Goal: Information Seeking & Learning: Learn about a topic

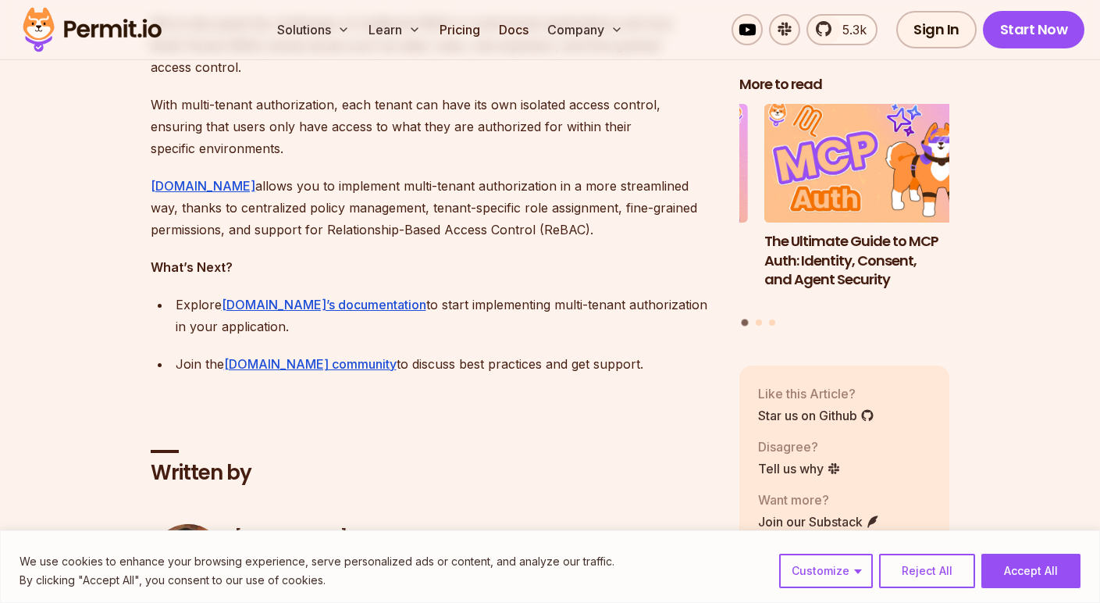
scroll to position [11587, 0]
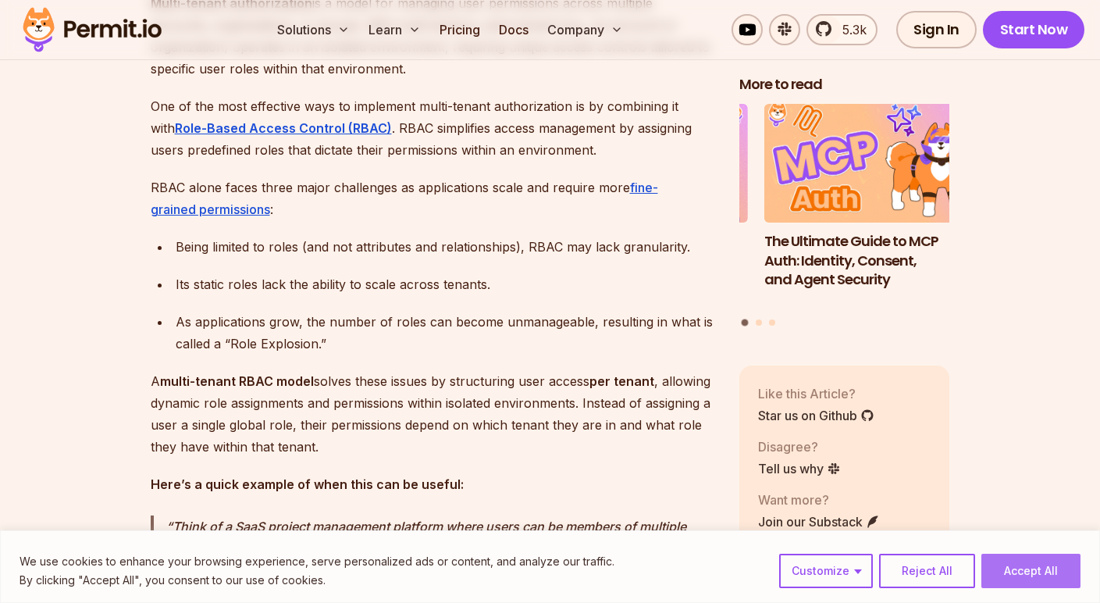
click at [1050, 570] on button "Accept All" at bounding box center [1030, 570] width 99 height 34
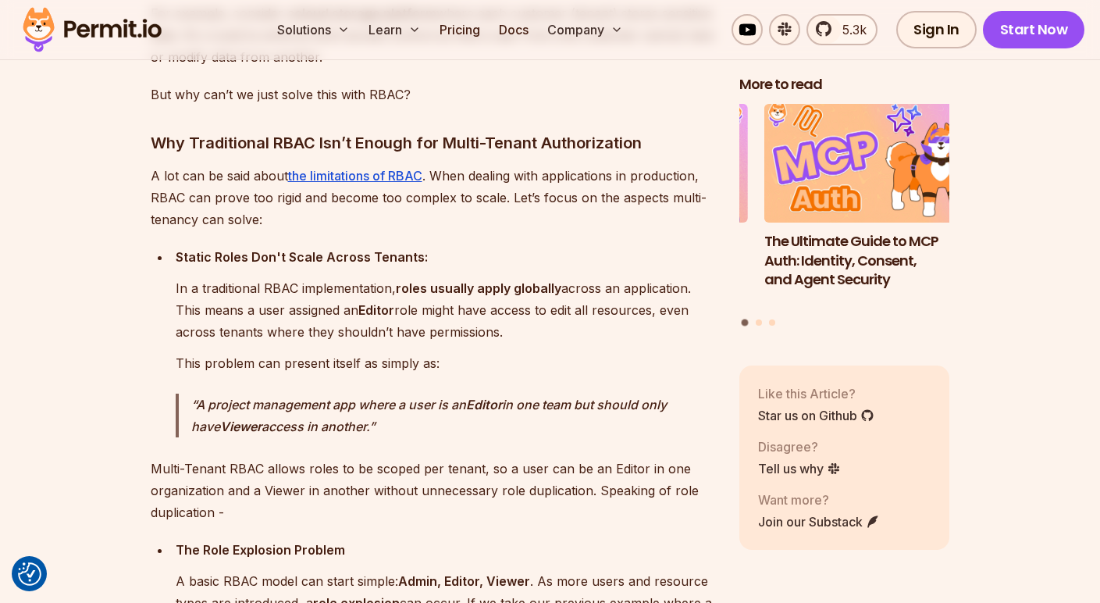
scroll to position [2204, 0]
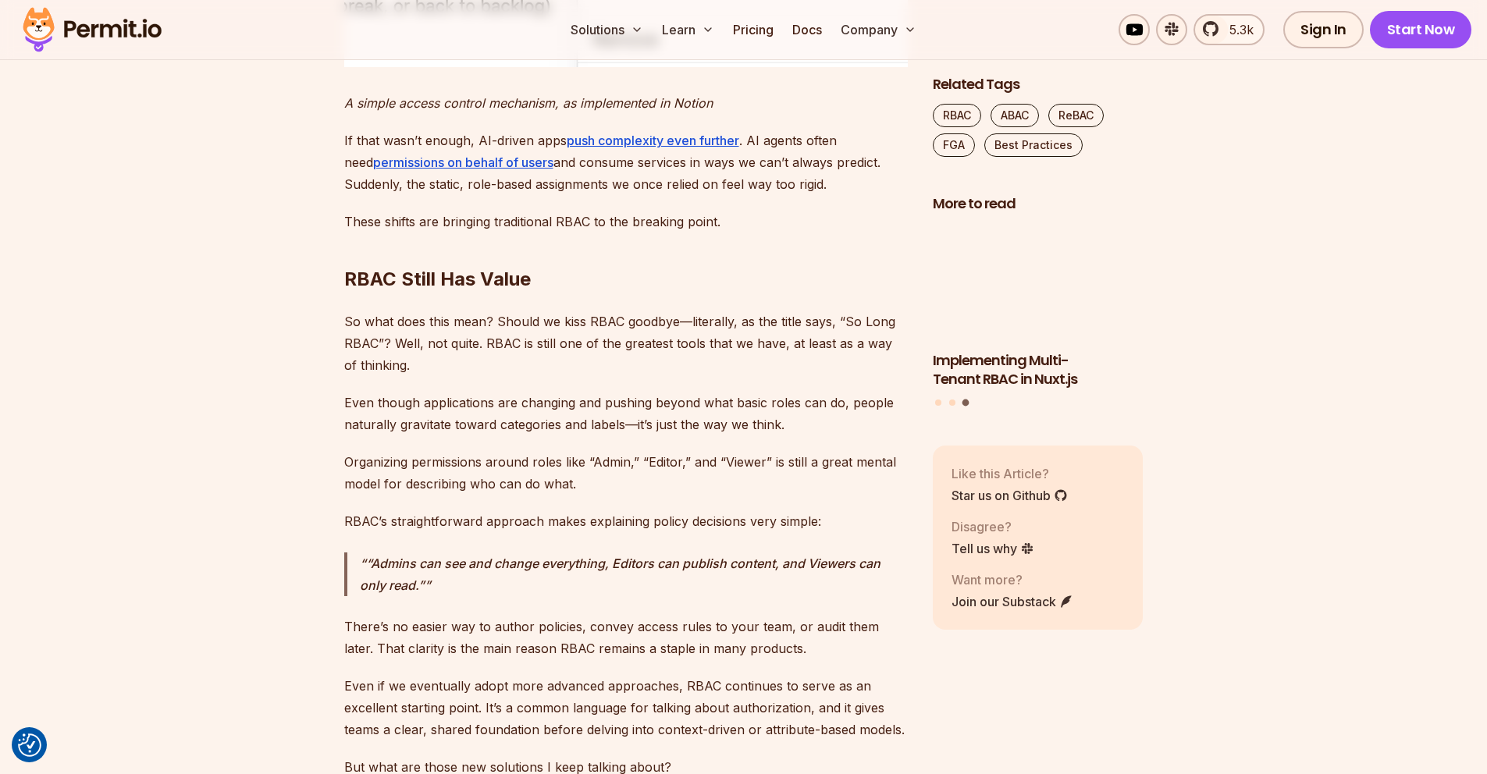
scroll to position [2652, 0]
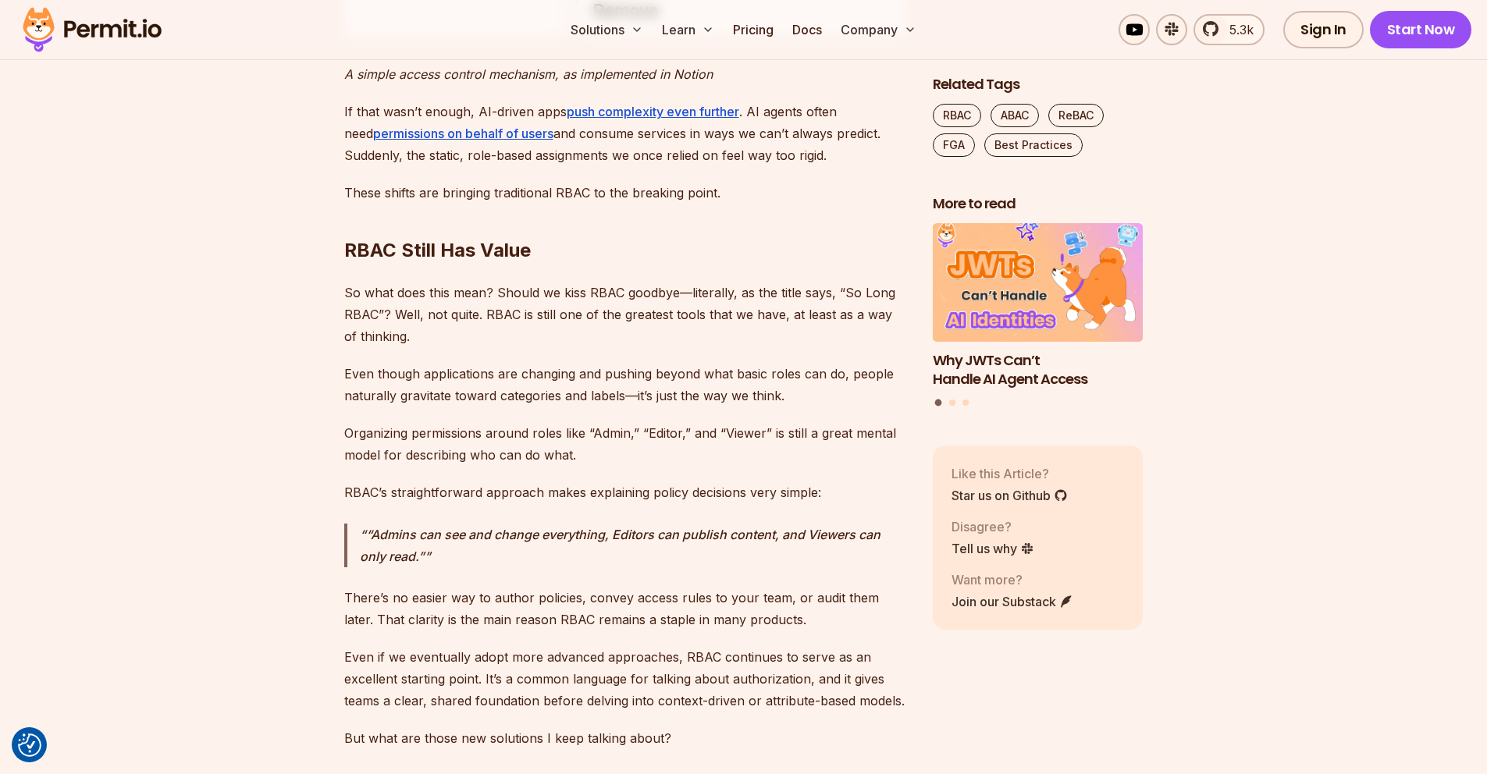
click at [650, 182] on p "These shifts are bringing traditional RBAC to the breaking point." at bounding box center [626, 193] width 564 height 22
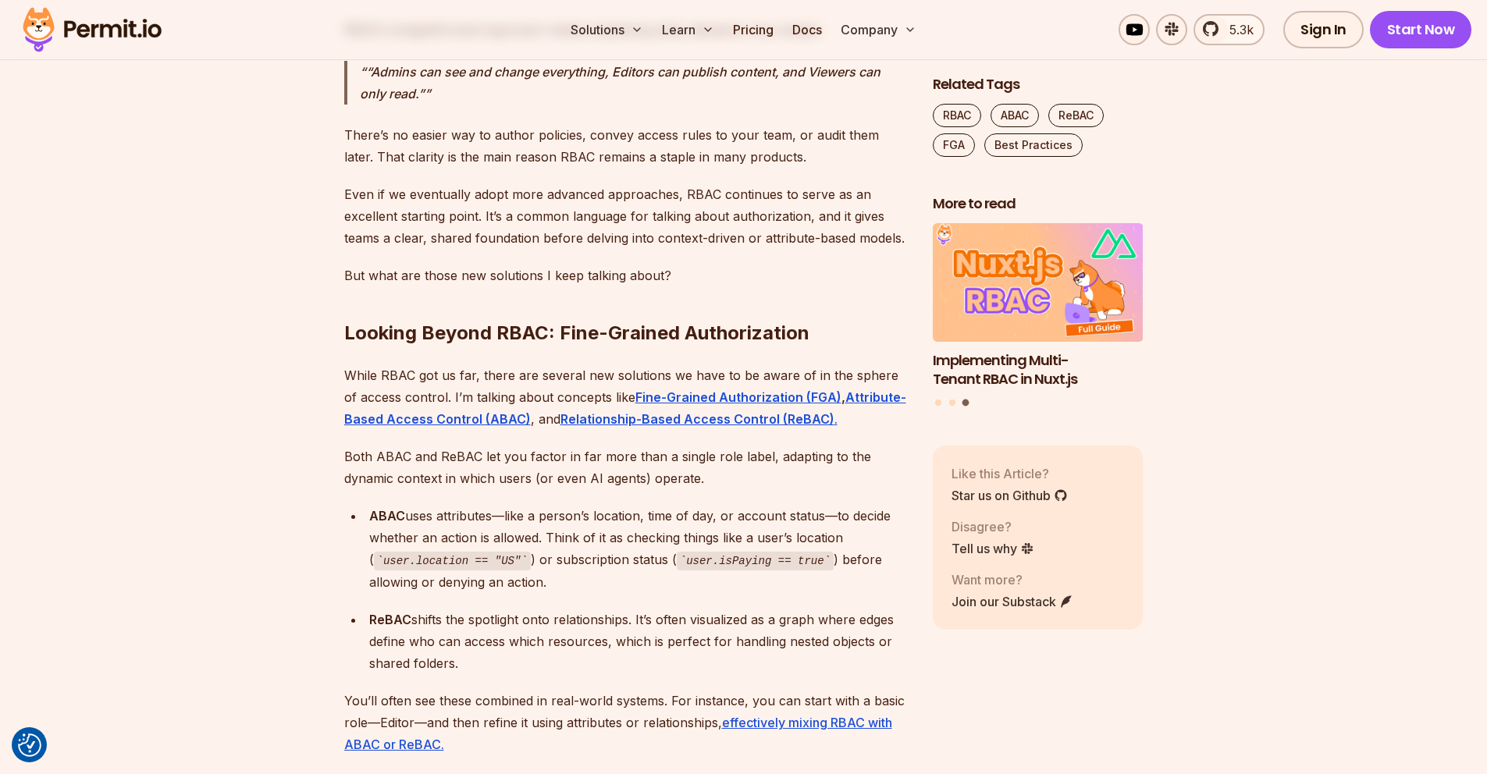
scroll to position [3134, 0]
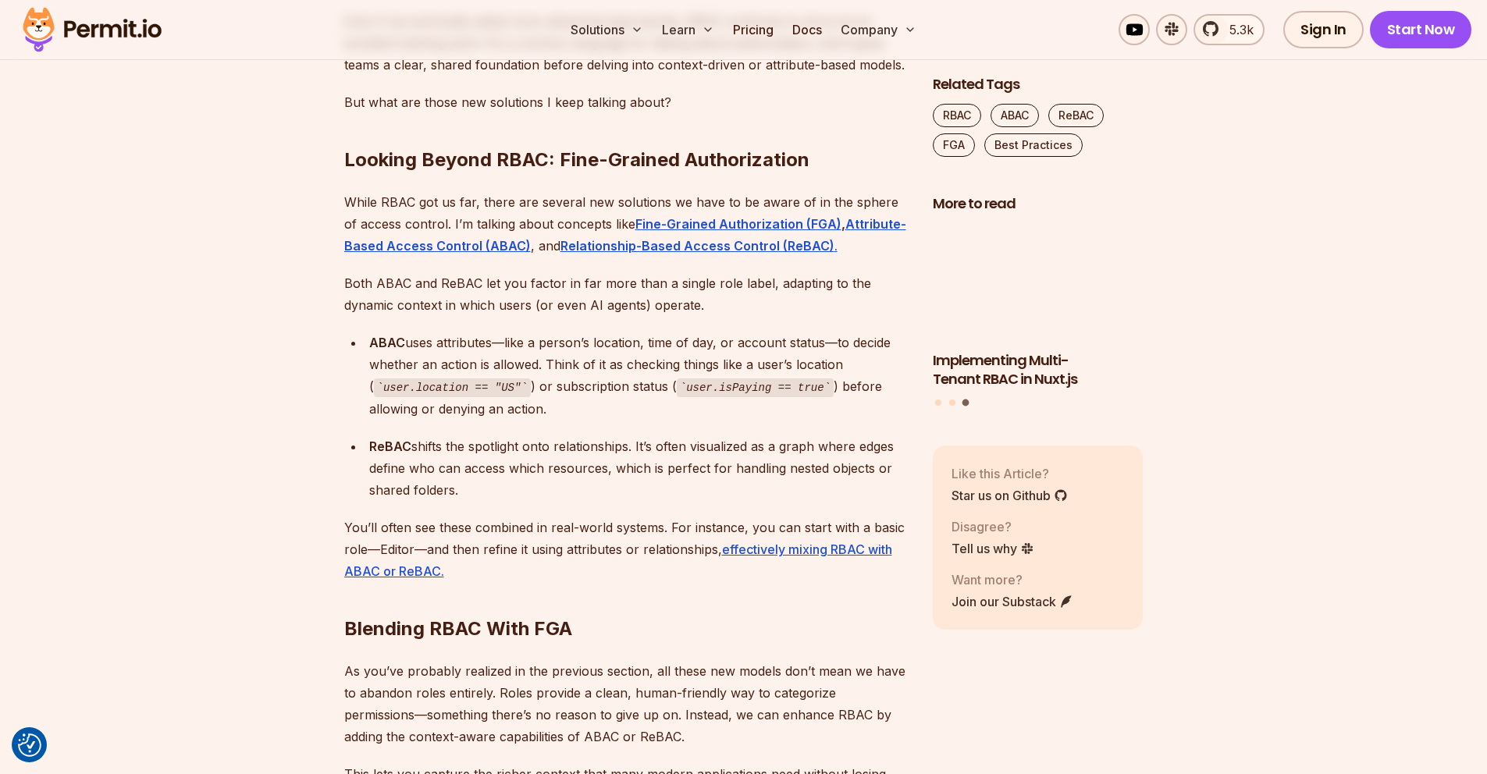
scroll to position [3211, 0]
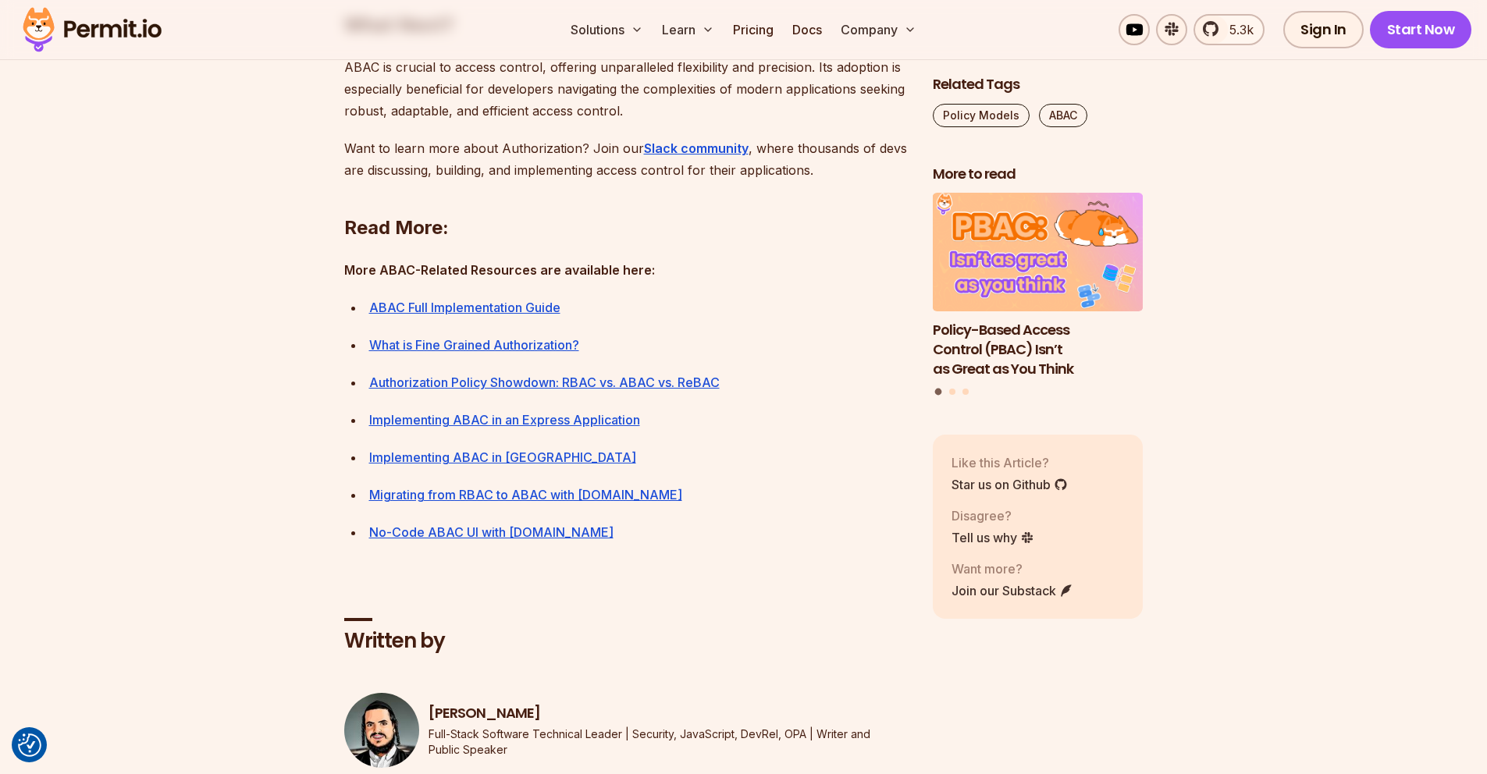
scroll to position [6875, 0]
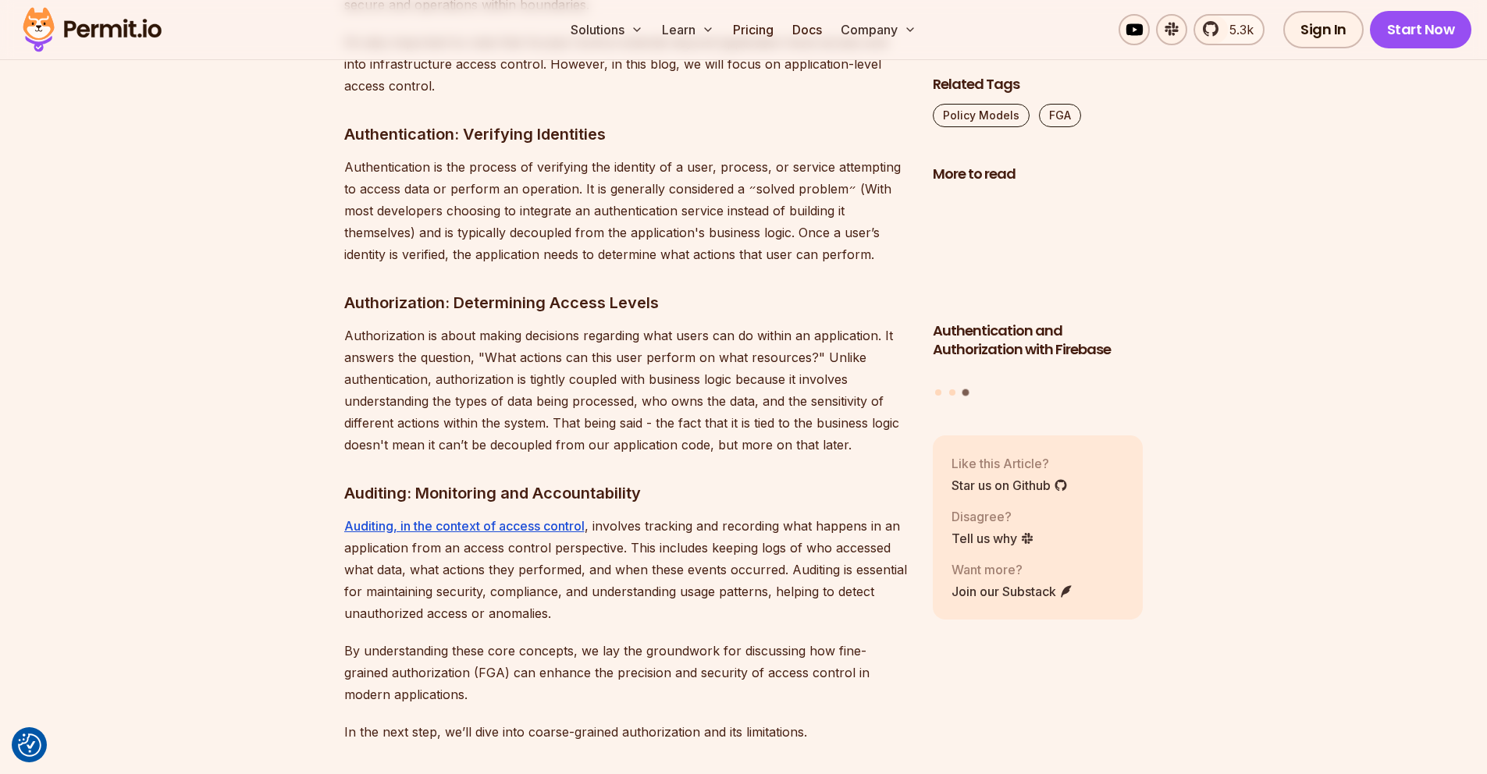
scroll to position [1944, 0]
